Goal: Navigation & Orientation: Find specific page/section

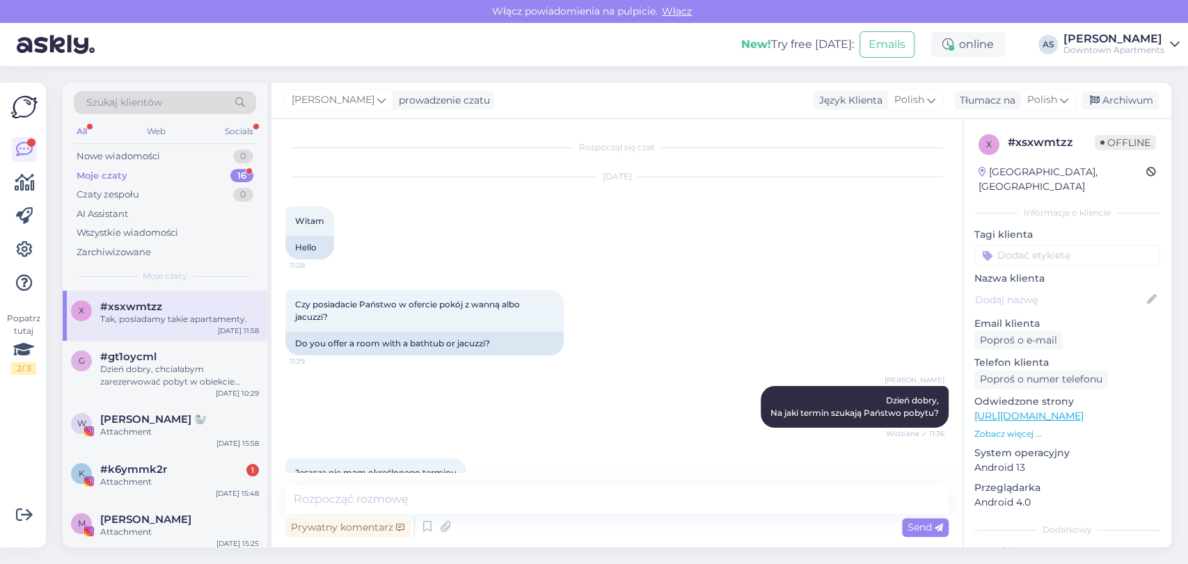
click at [151, 475] on span "#k6ymmk2r" at bounding box center [133, 469] width 67 height 13
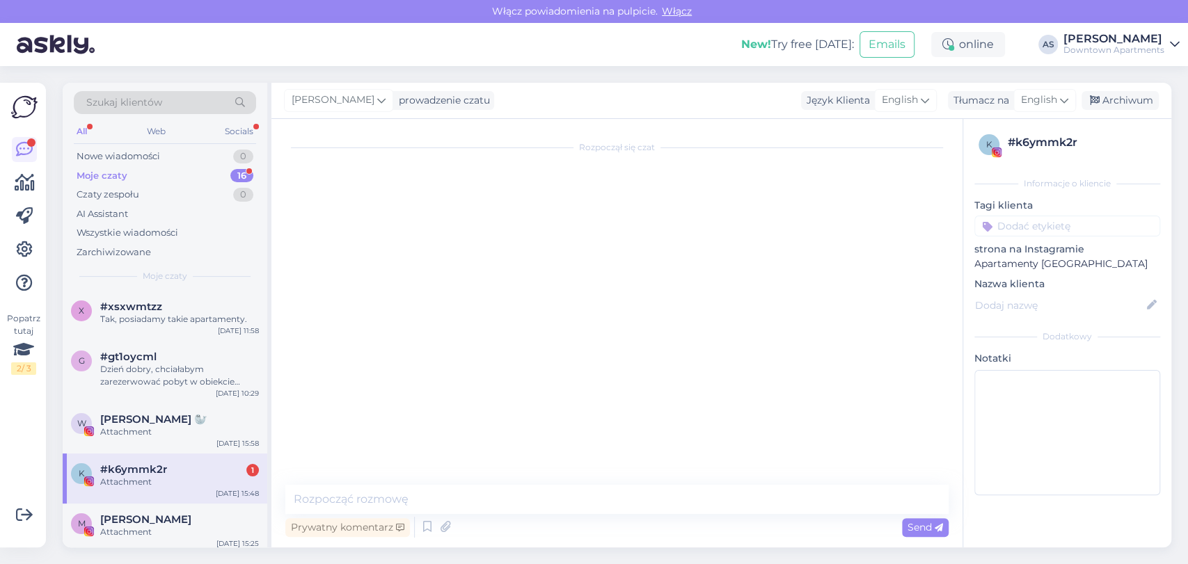
click at [177, 166] on div "Moje czaty 16" at bounding box center [165, 175] width 182 height 19
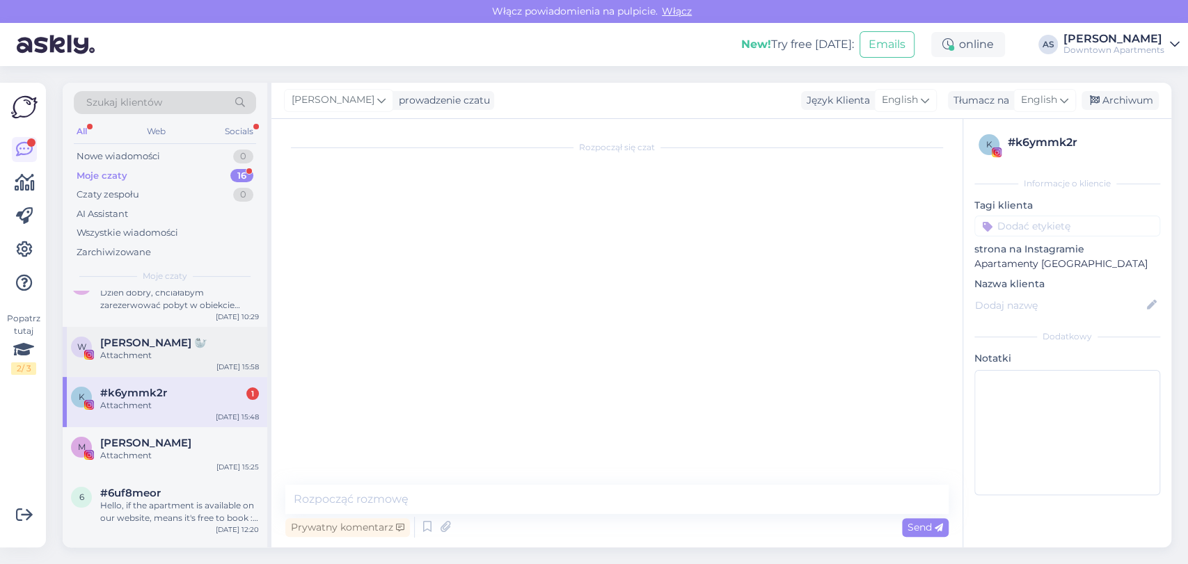
scroll to position [77, 0]
click at [172, 360] on div "Attachment" at bounding box center [179, 355] width 159 height 13
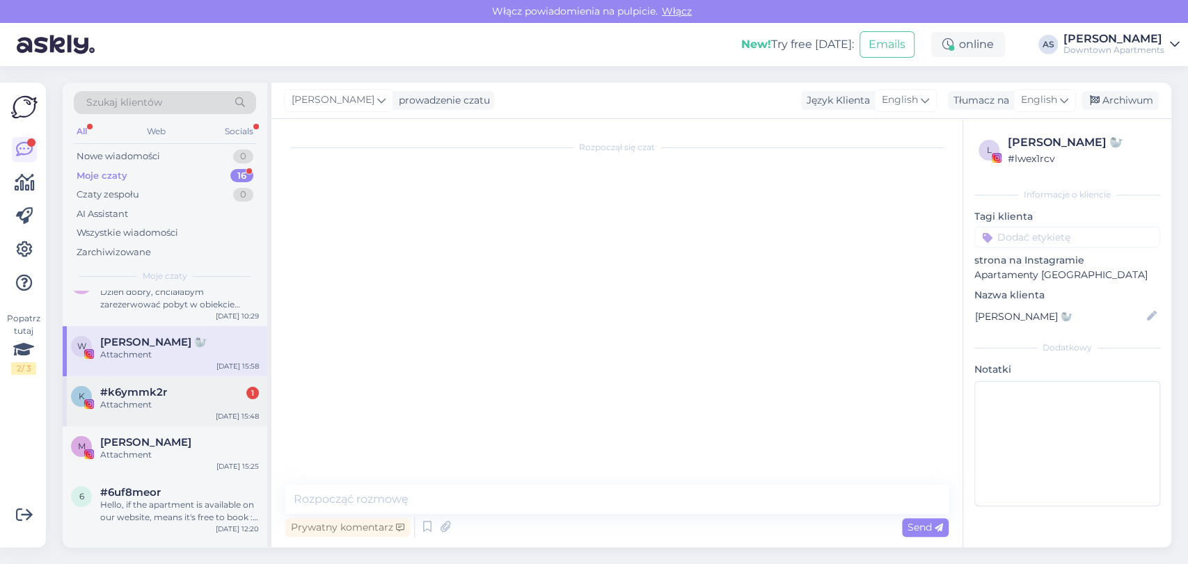
click at [173, 397] on div "#k6ymmk2r 1" at bounding box center [179, 392] width 159 height 13
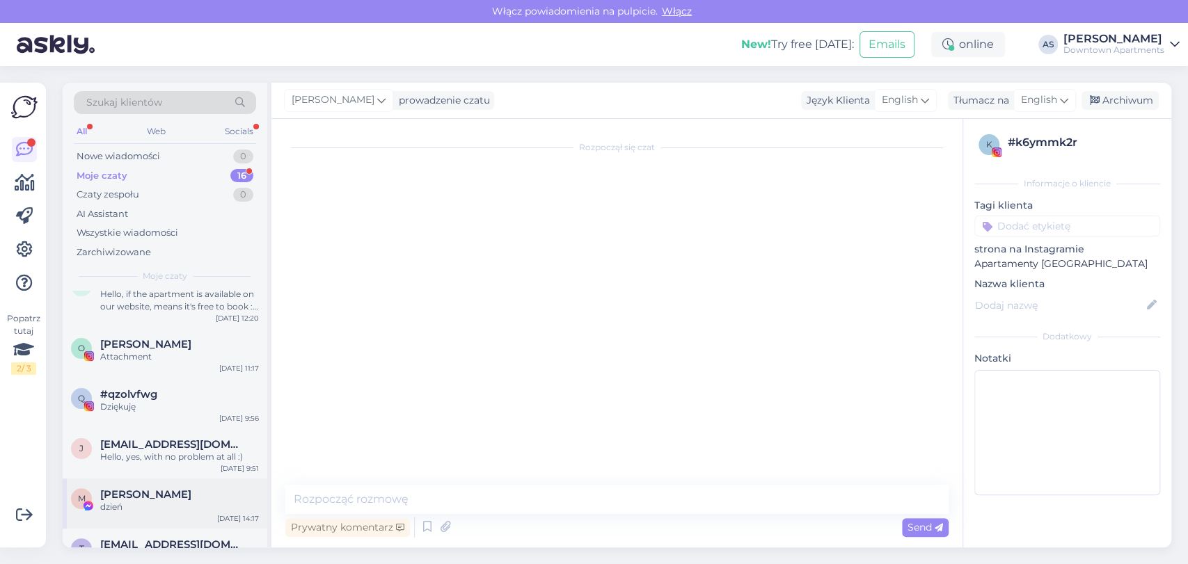
scroll to position [595, 0]
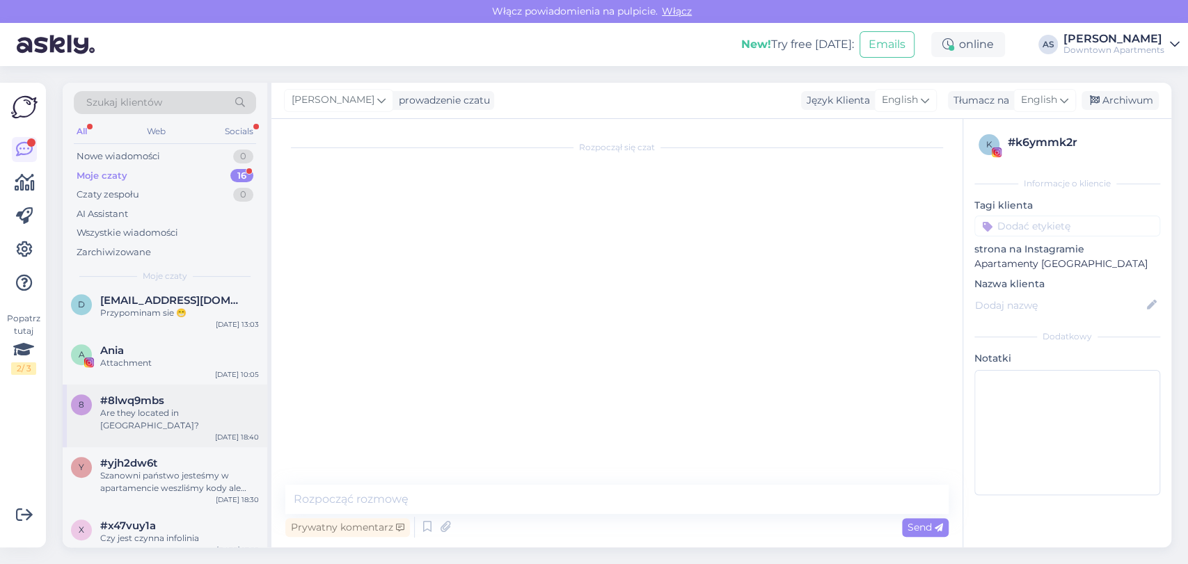
click at [157, 397] on span "#8lwq9mbs" at bounding box center [132, 401] width 64 height 13
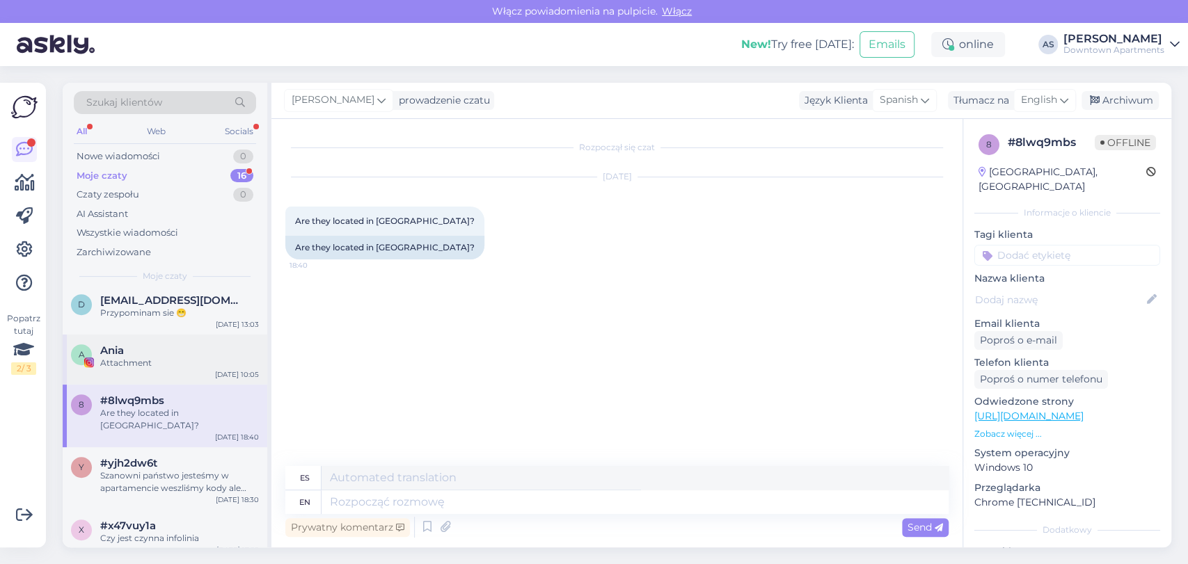
click at [200, 351] on div "Ania" at bounding box center [179, 350] width 159 height 13
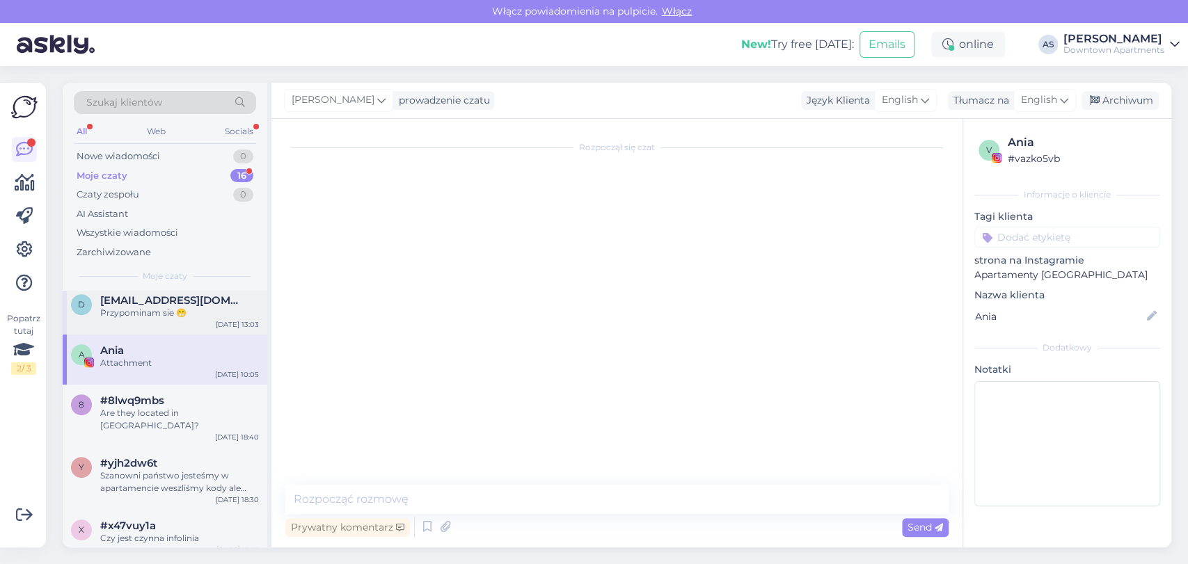
click at [147, 325] on div "d [EMAIL_ADDRESS][DOMAIN_NAME] Przypominam sie 😁 [DATE] 13:03" at bounding box center [165, 310] width 205 height 50
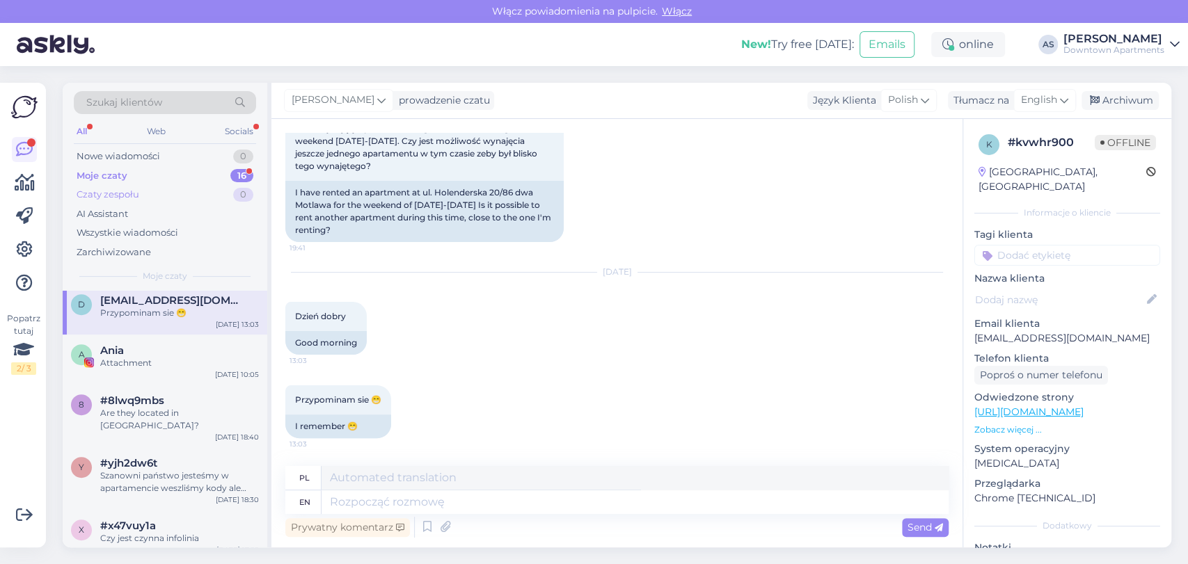
click at [209, 198] on div "Czaty zespołu 0" at bounding box center [165, 194] width 182 height 19
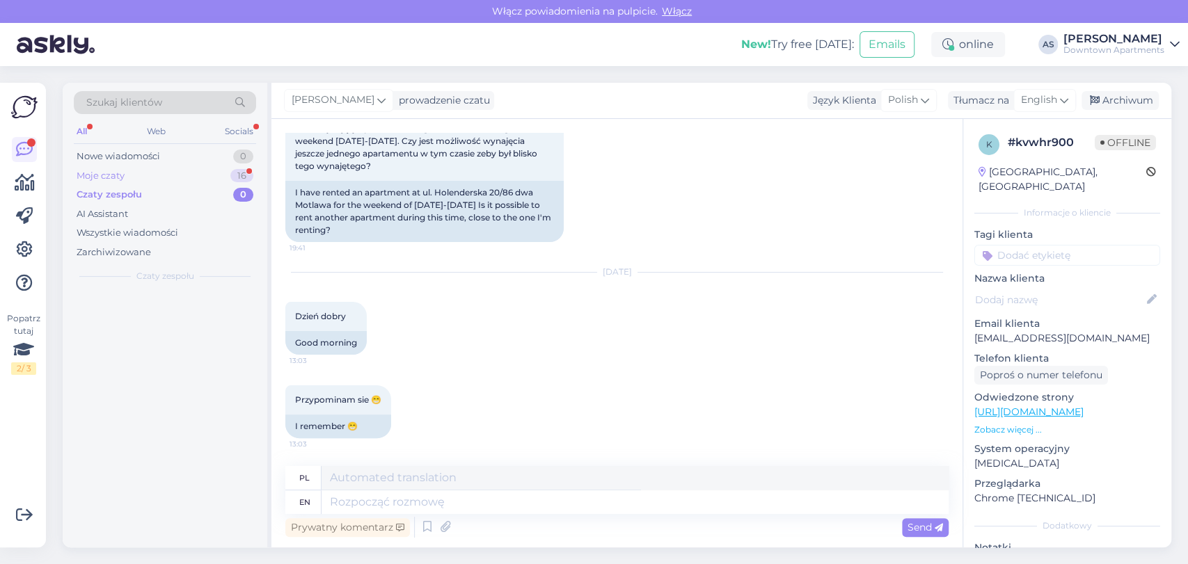
scroll to position [0, 0]
click at [206, 176] on div "Moje czaty 16" at bounding box center [165, 175] width 182 height 19
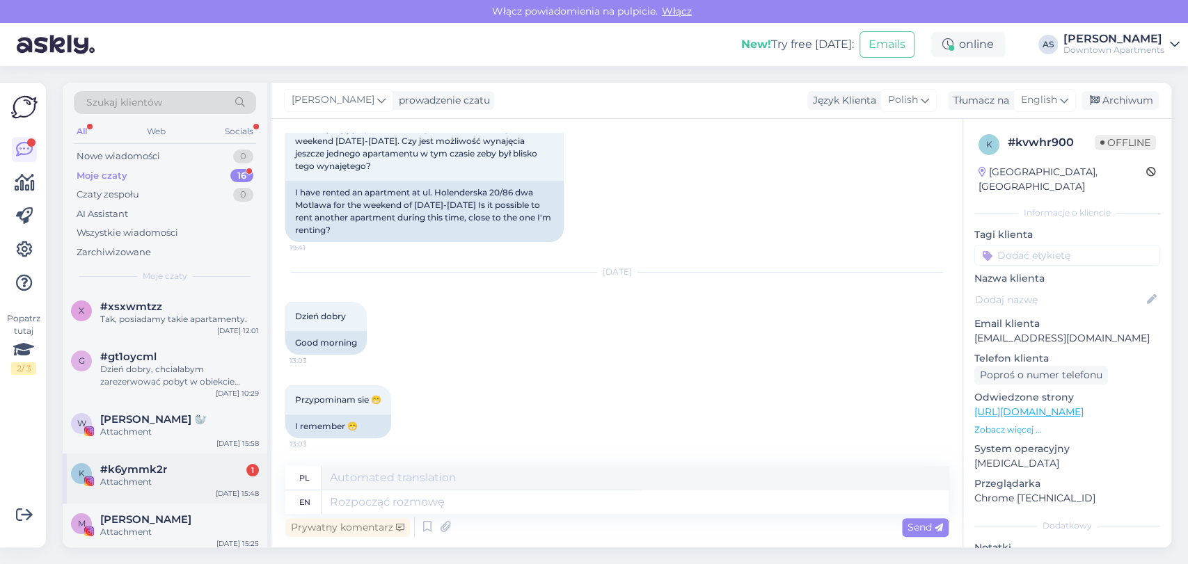
click at [187, 465] on div "#k6ymmk2r 1" at bounding box center [179, 469] width 159 height 13
